Goal: Information Seeking & Learning: Check status

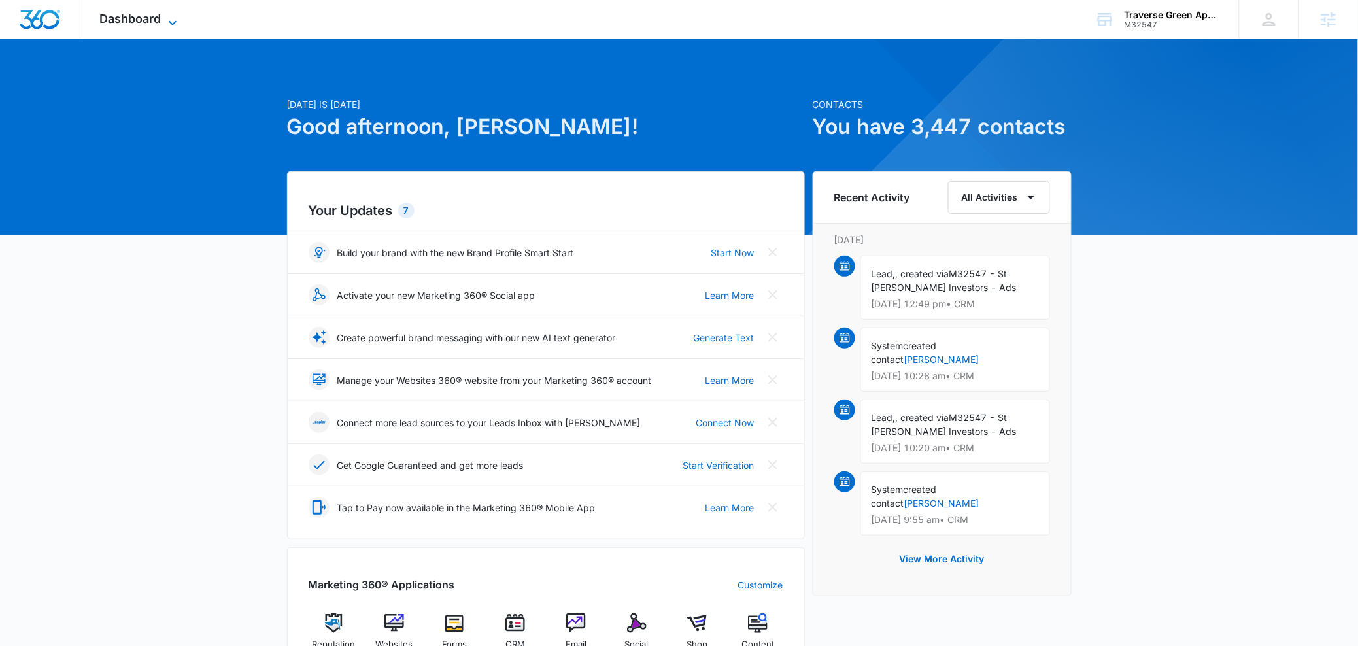
click at [126, 16] on span "Dashboard" at bounding box center [130, 19] width 61 height 14
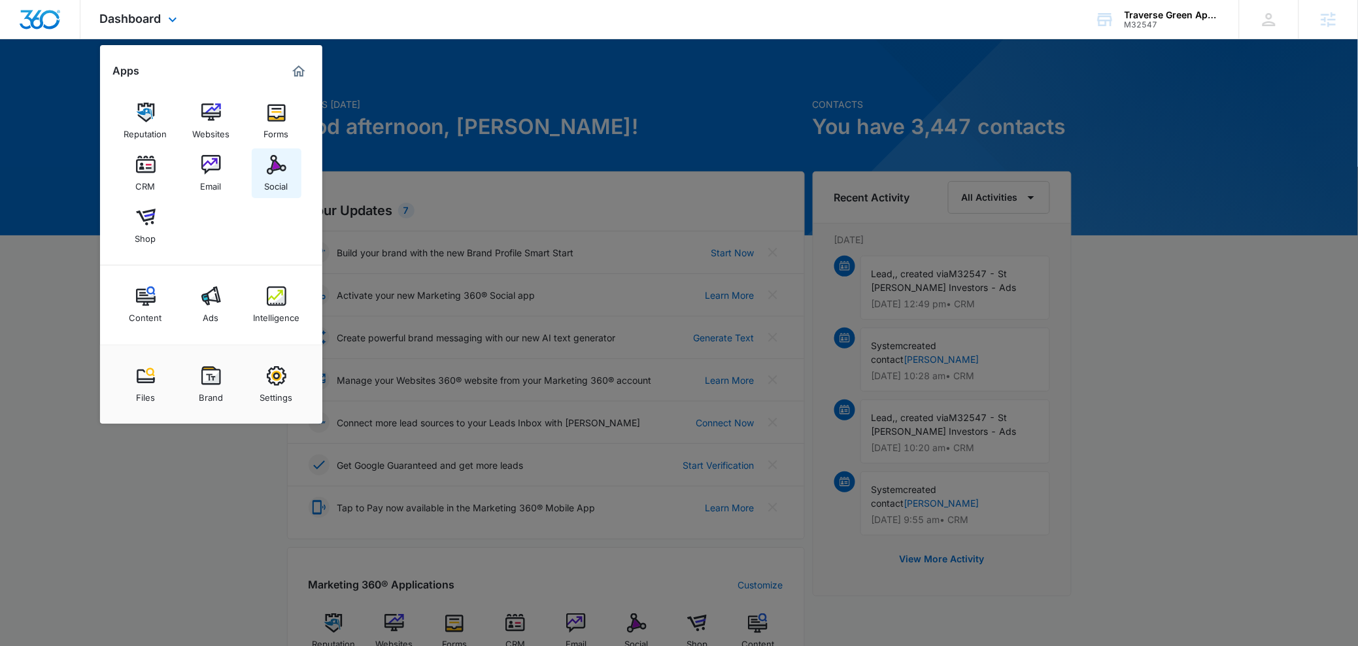
click at [257, 177] on link "Social" at bounding box center [277, 173] width 50 height 50
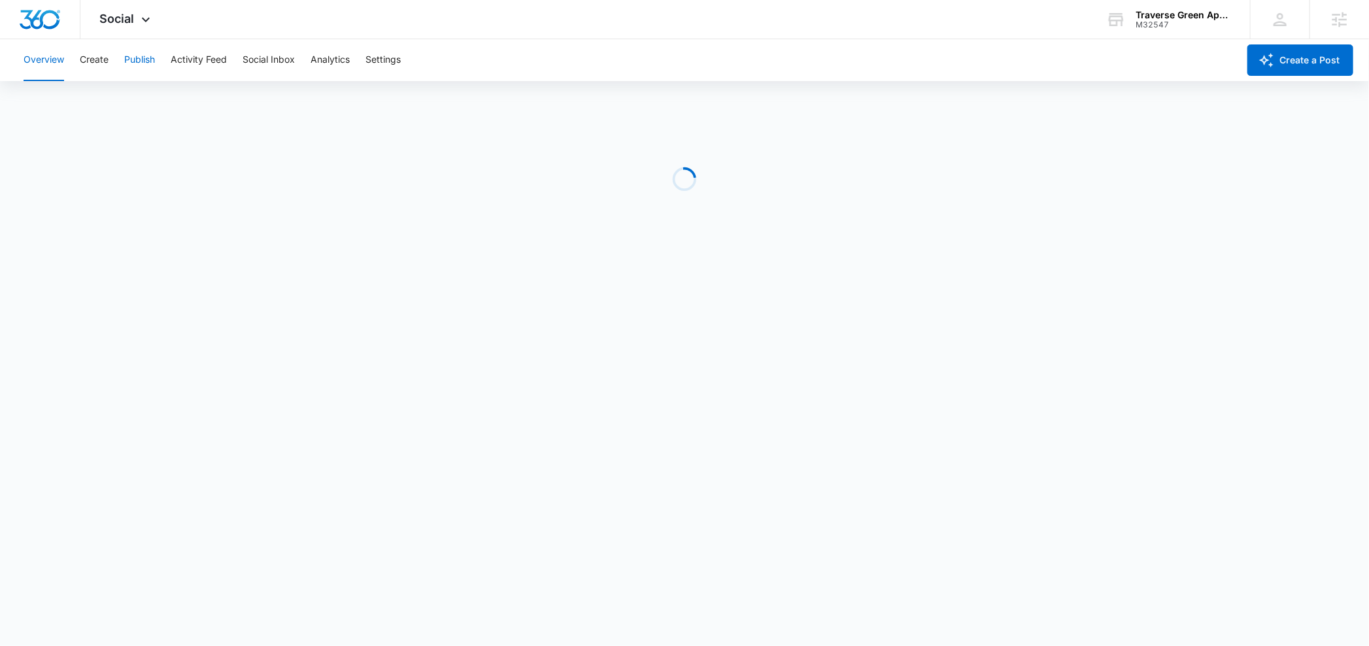
click at [139, 56] on button "Publish" at bounding box center [139, 60] width 31 height 42
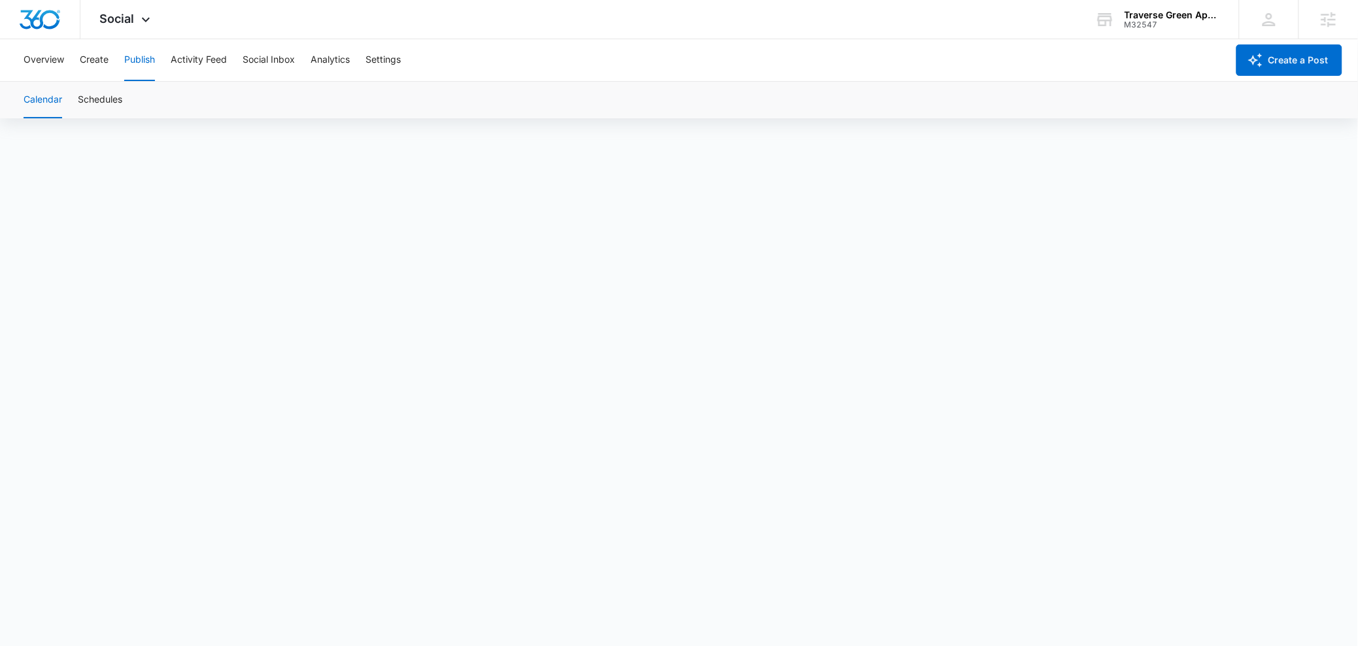
click at [61, 112] on button "Calendar" at bounding box center [43, 100] width 39 height 37
click at [49, 101] on button "Calendar" at bounding box center [43, 100] width 39 height 37
click at [89, 60] on button "Create" at bounding box center [94, 60] width 29 height 42
click at [124, 59] on button "Publish" at bounding box center [139, 60] width 31 height 42
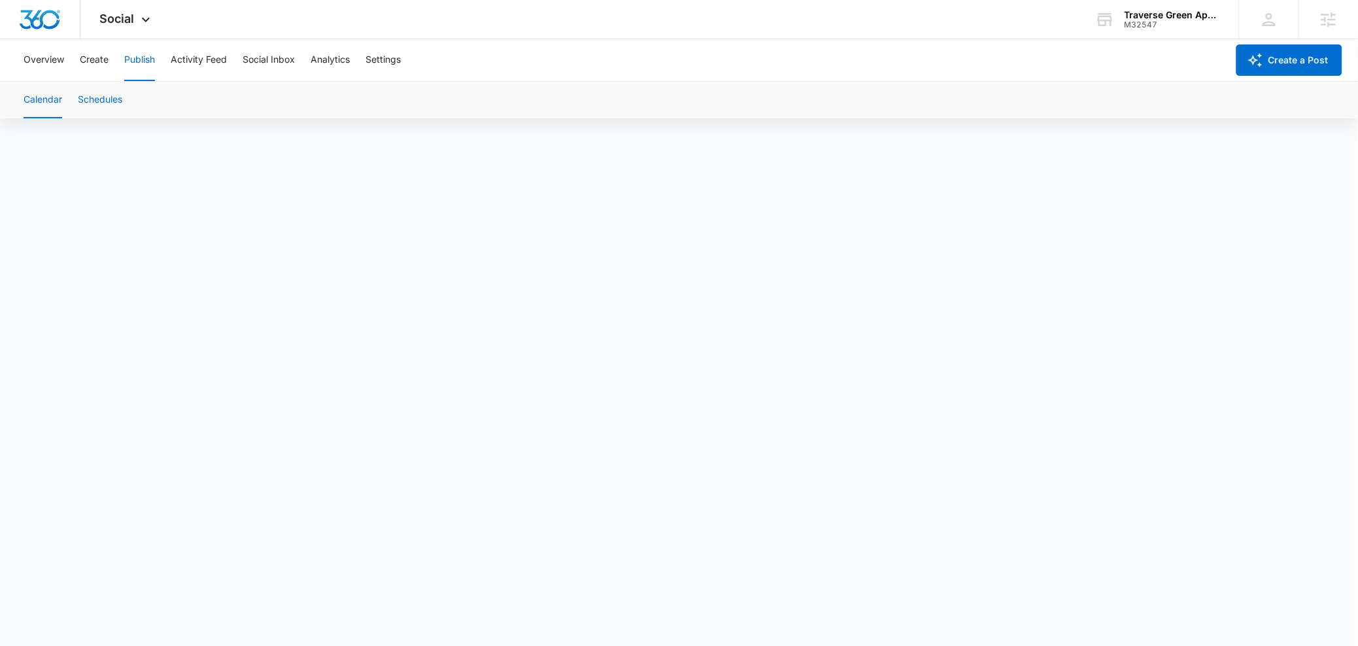
click at [90, 102] on button "Schedules" at bounding box center [100, 100] width 44 height 37
click at [104, 98] on button "Schedules" at bounding box center [100, 100] width 44 height 37
click at [109, 65] on div "Overview Create Publish Activity Feed Social Inbox Analytics Settings" at bounding box center [622, 60] width 1212 height 42
click at [104, 63] on button "Create" at bounding box center [94, 60] width 29 height 42
click at [123, 55] on div "Overview Create Publish Activity Feed Social Inbox Analytics Settings" at bounding box center [622, 60] width 1212 height 42
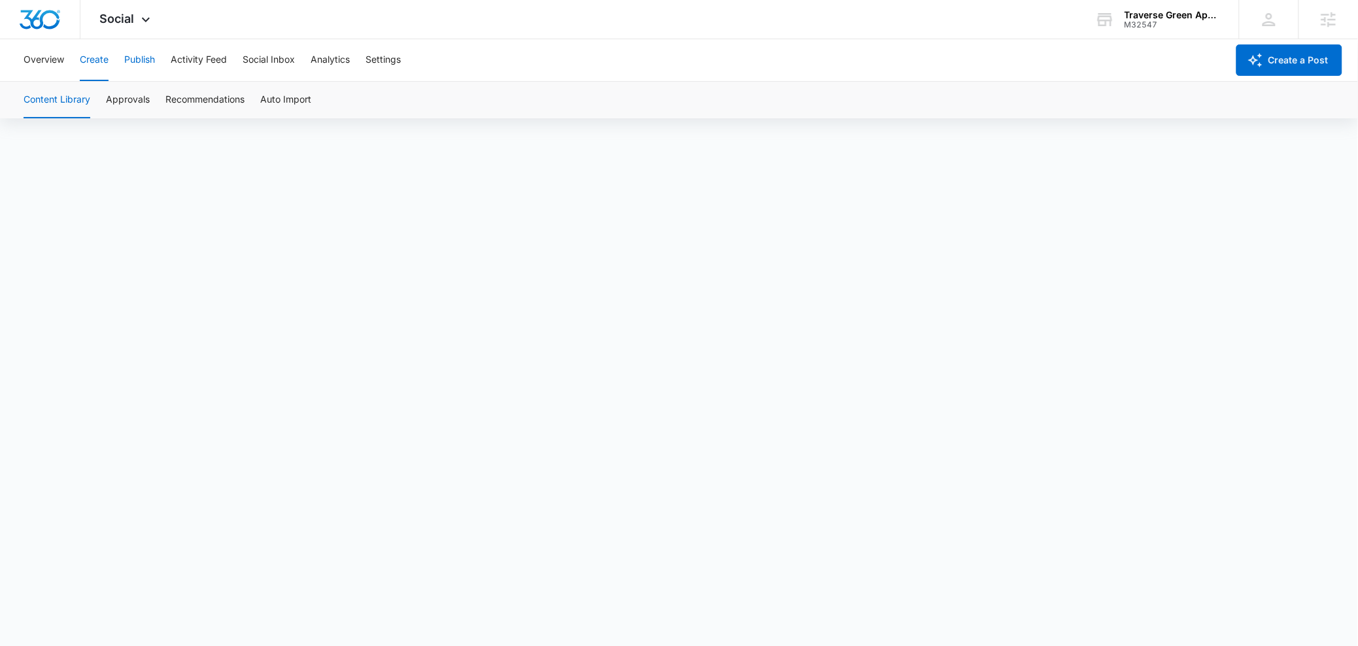
click at [126, 57] on button "Publish" at bounding box center [139, 60] width 31 height 42
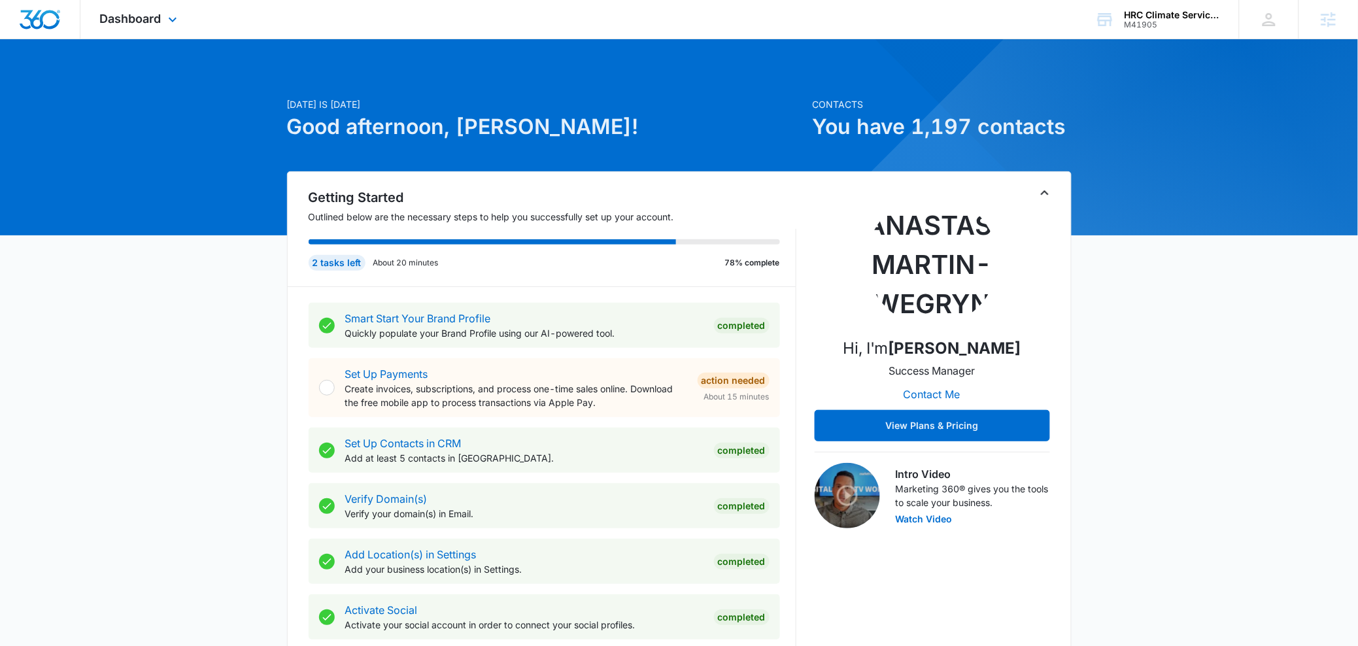
click at [174, 10] on div "Dashboard Apps Reputation Forms CRM Email Social Content Ads Intelligence Files…" at bounding box center [140, 19] width 120 height 39
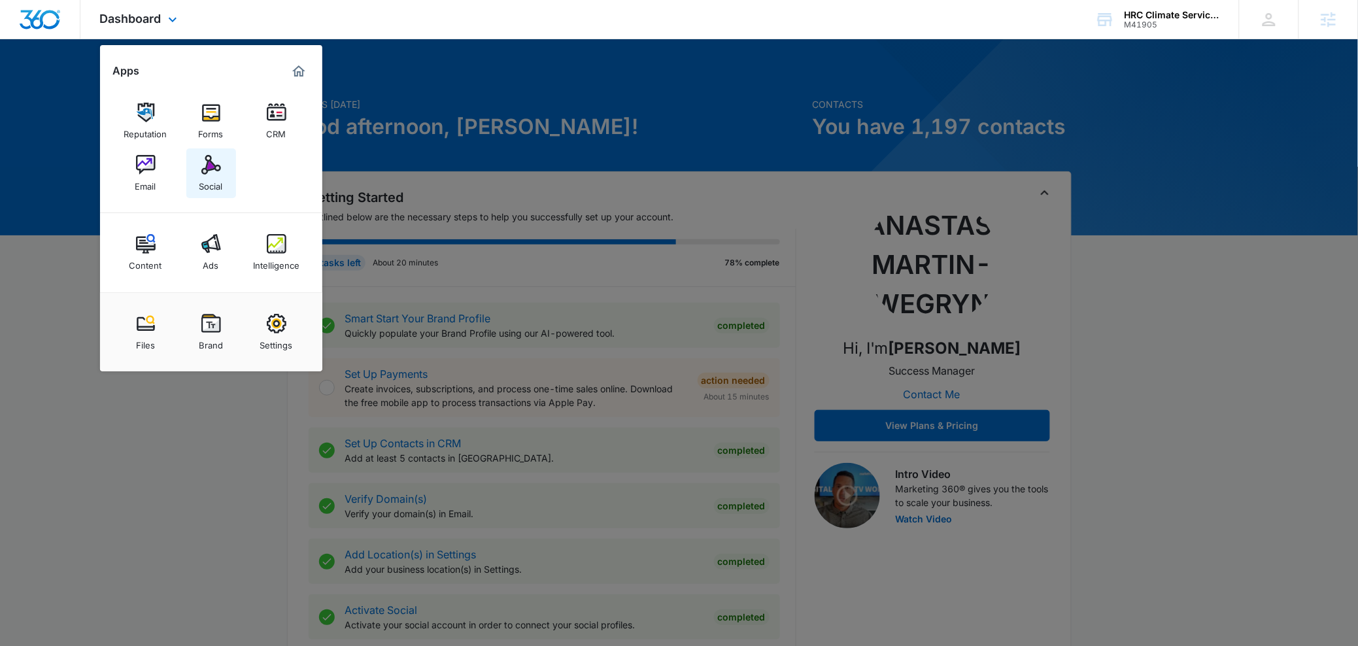
click at [210, 167] on img at bounding box center [211, 165] width 20 height 20
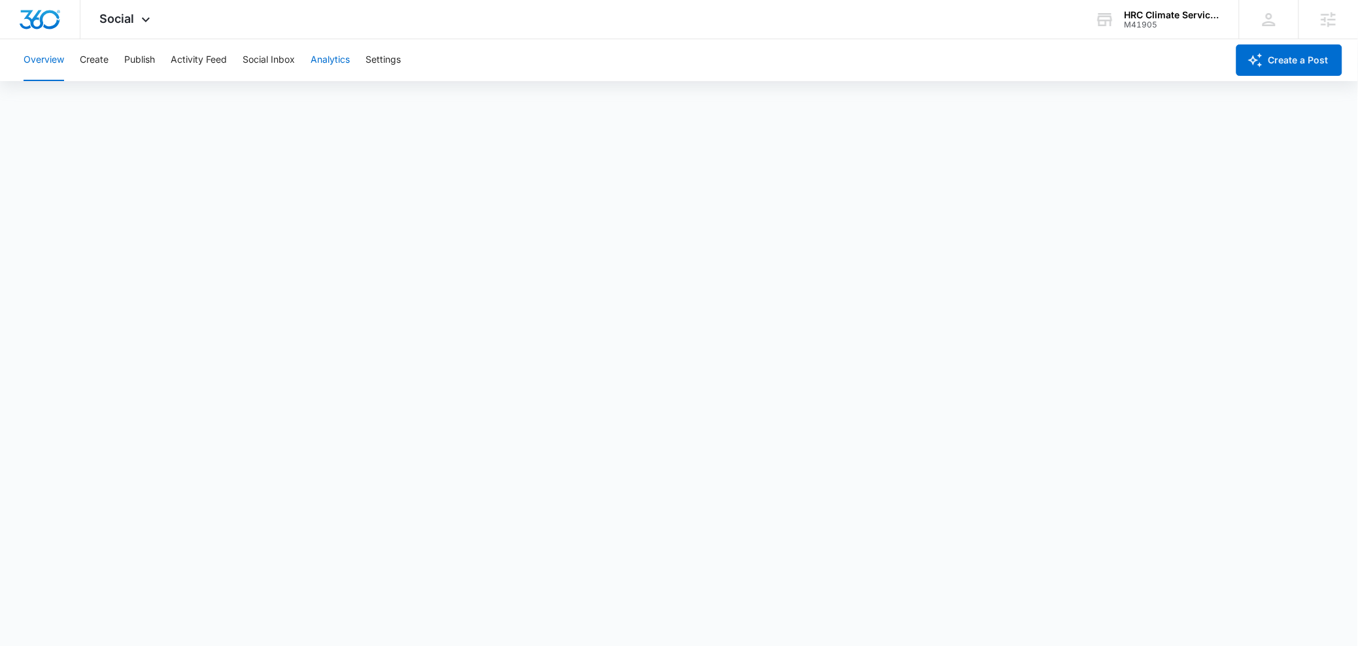
click at [315, 58] on button "Analytics" at bounding box center [330, 60] width 39 height 42
click at [446, 97] on button "Reports" at bounding box center [429, 100] width 33 height 37
